Goal: Task Accomplishment & Management: Manage account settings

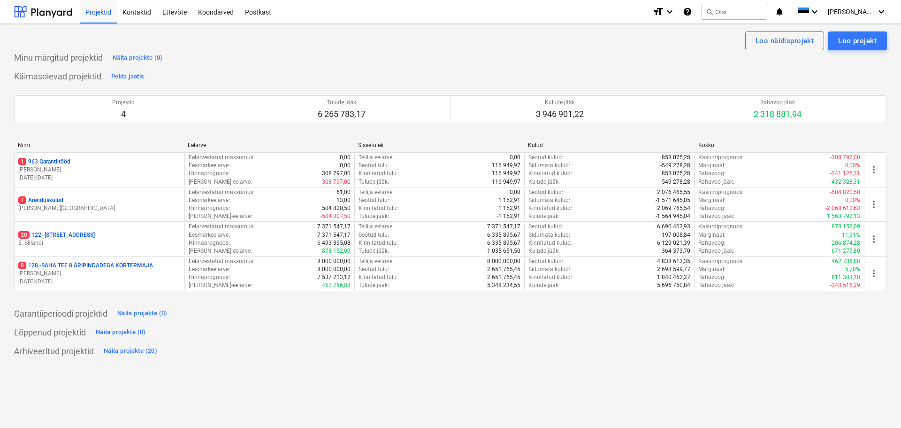
click at [83, 239] on p "E. Sillandi" at bounding box center [99, 243] width 162 height 8
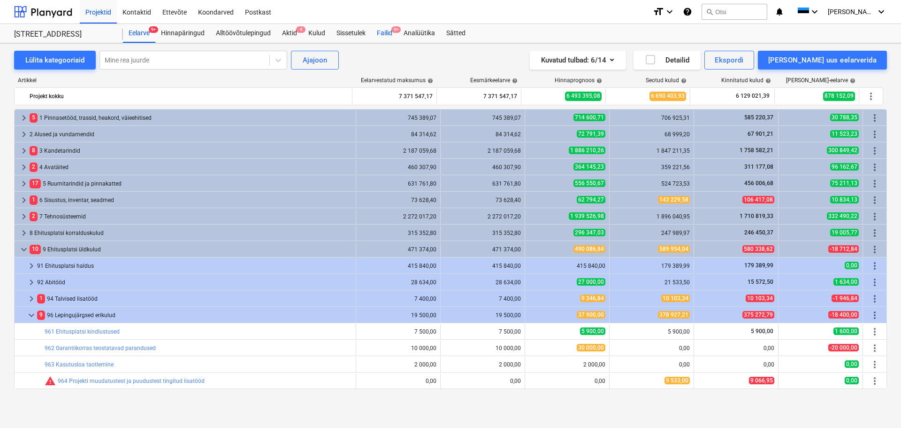
click at [381, 36] on div "Failid 9+" at bounding box center [384, 33] width 27 height 19
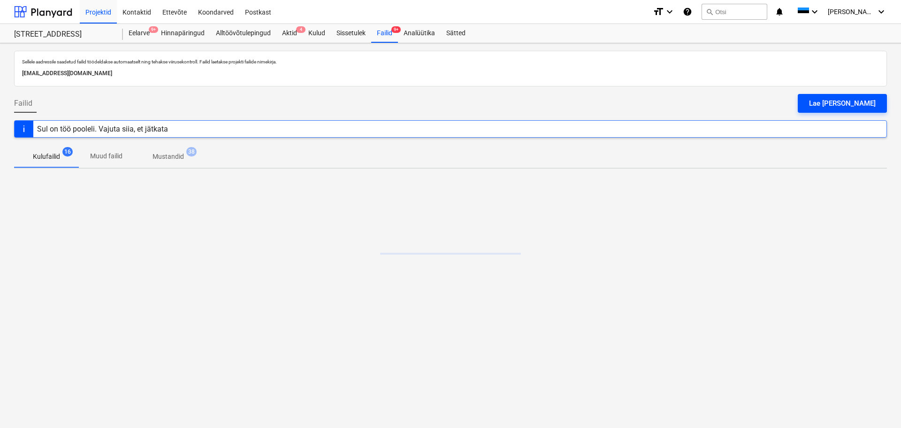
click at [867, 107] on div "Lae [PERSON_NAME]" at bounding box center [842, 103] width 67 height 12
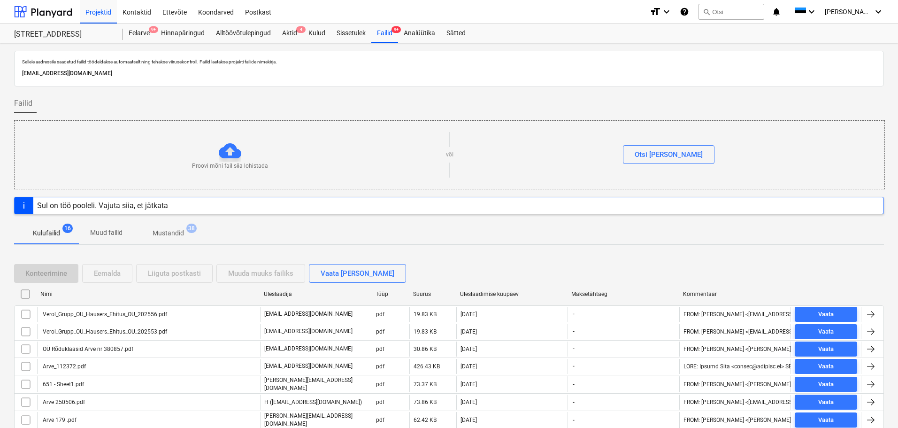
click at [721, 123] on div "Proovi mõni fail siia lohistada või Otsi [PERSON_NAME]" at bounding box center [449, 154] width 871 height 69
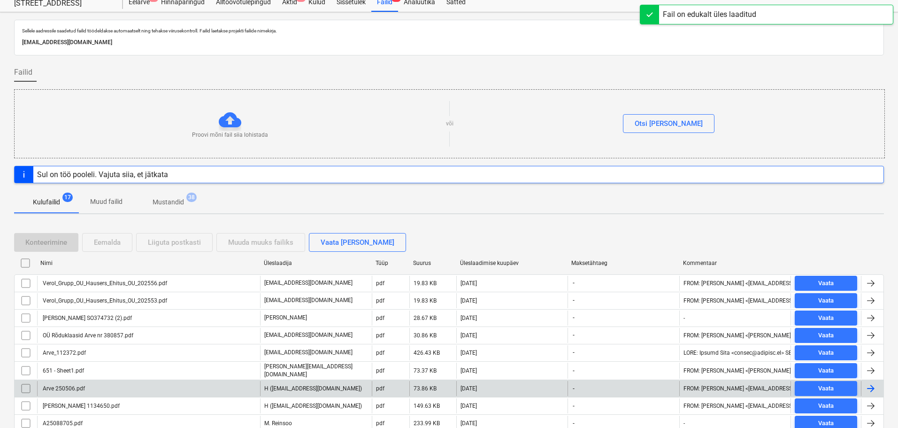
scroll to position [47, 0]
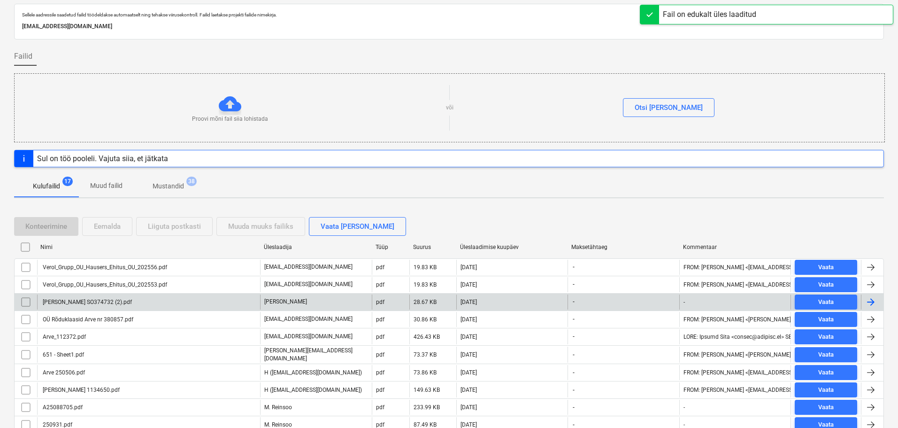
click at [89, 302] on div "[PERSON_NAME] SO374732 (2).pdf" at bounding box center [86, 302] width 91 height 7
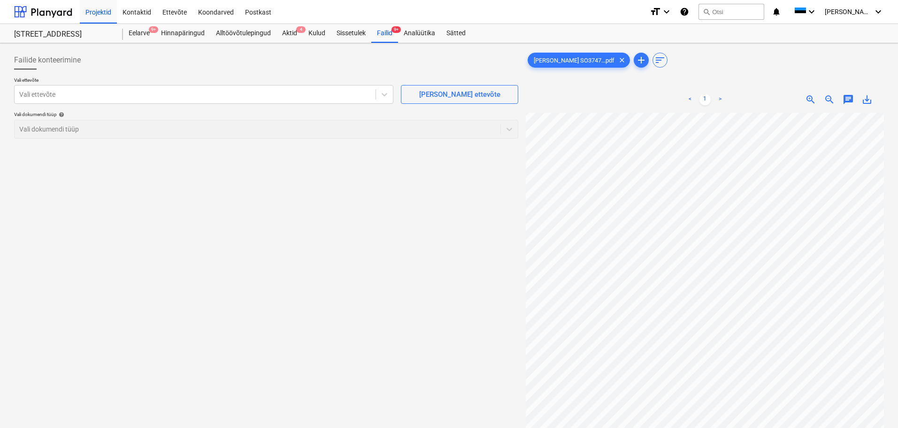
scroll to position [118, 66]
click at [283, 86] on div "Vali ettevõte" at bounding box center [203, 94] width 379 height 19
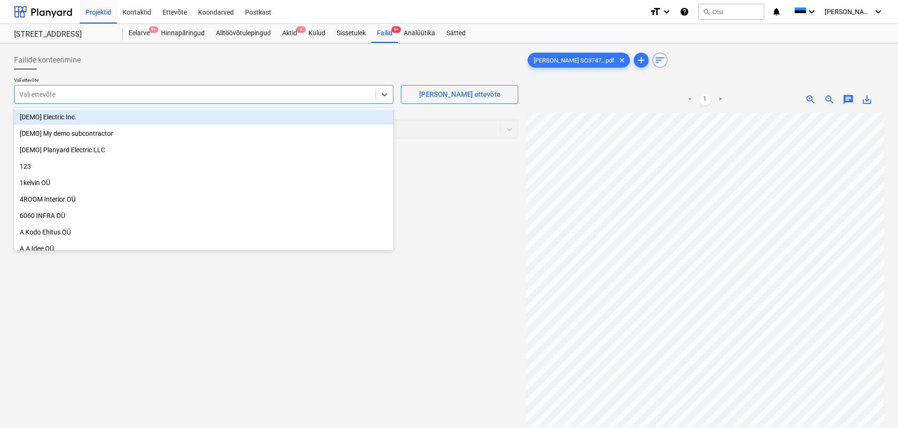
click at [196, 96] on div at bounding box center [195, 94] width 352 height 9
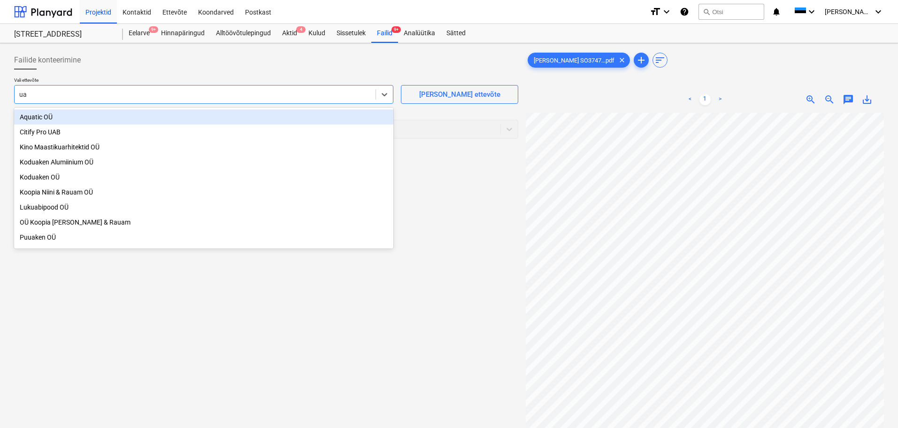
type input "uab"
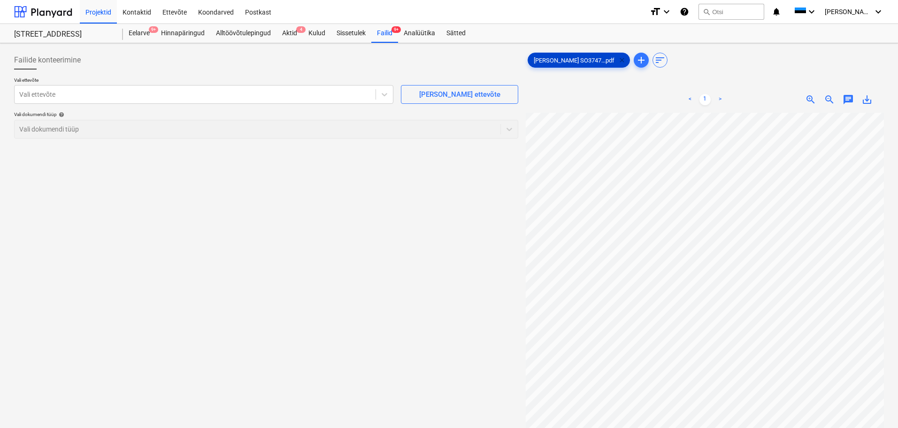
click at [616, 61] on span "clear" at bounding box center [621, 59] width 11 height 11
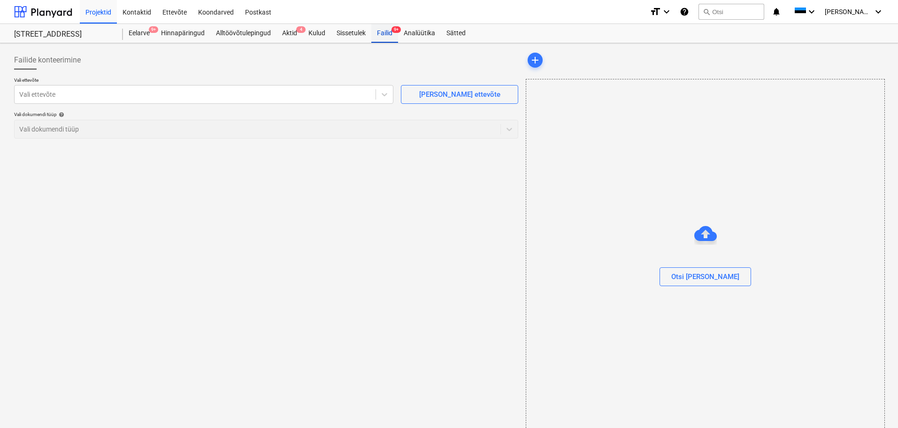
click at [383, 32] on div "Failid 9+" at bounding box center [384, 33] width 27 height 19
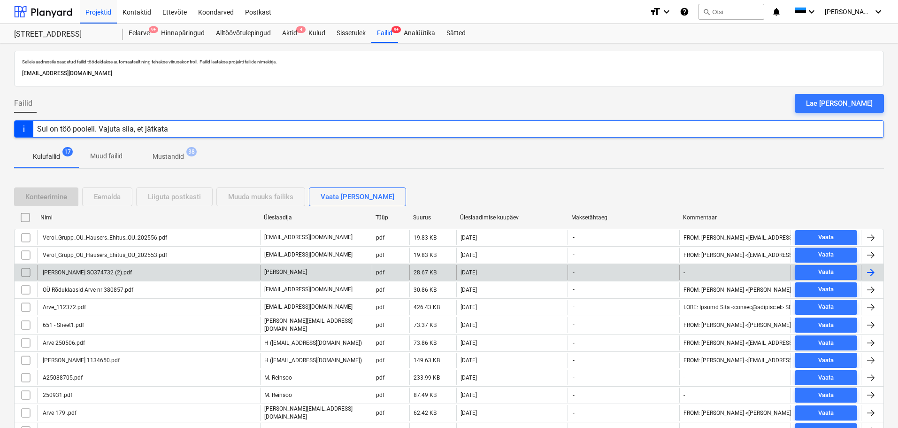
click at [26, 273] on input "checkbox" at bounding box center [25, 272] width 15 height 15
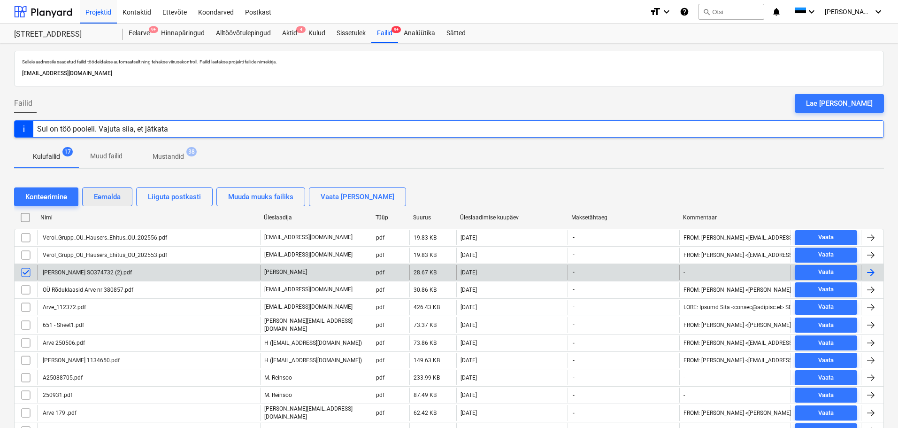
click at [112, 203] on button "Eemalda" at bounding box center [107, 196] width 50 height 19
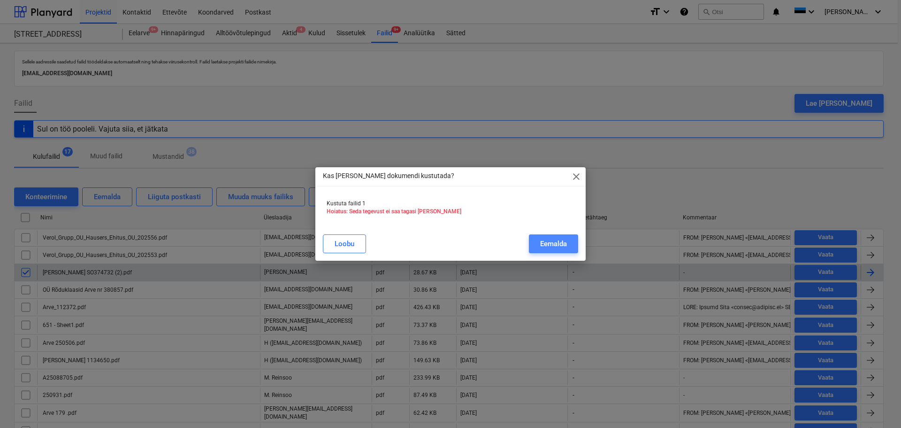
click at [544, 244] on div "Eemalda" at bounding box center [553, 243] width 27 height 12
